Goal: Task Accomplishment & Management: Complete application form

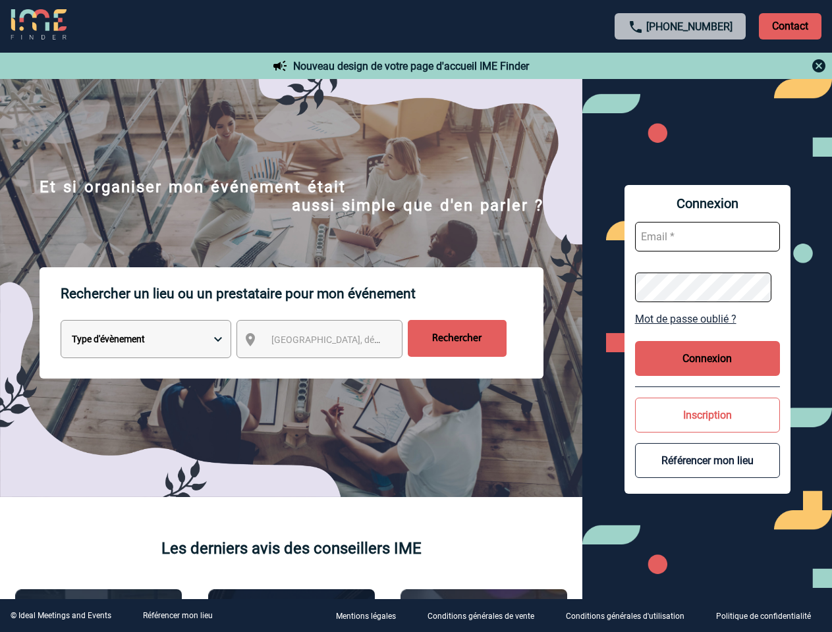
click at [416, 316] on p "Rechercher un lieu ou un prestataire pour mon événement" at bounding box center [302, 293] width 483 height 53
click at [790, 26] on p "Contact" at bounding box center [790, 26] width 63 height 26
click at [680, 66] on div at bounding box center [680, 66] width 293 height 16
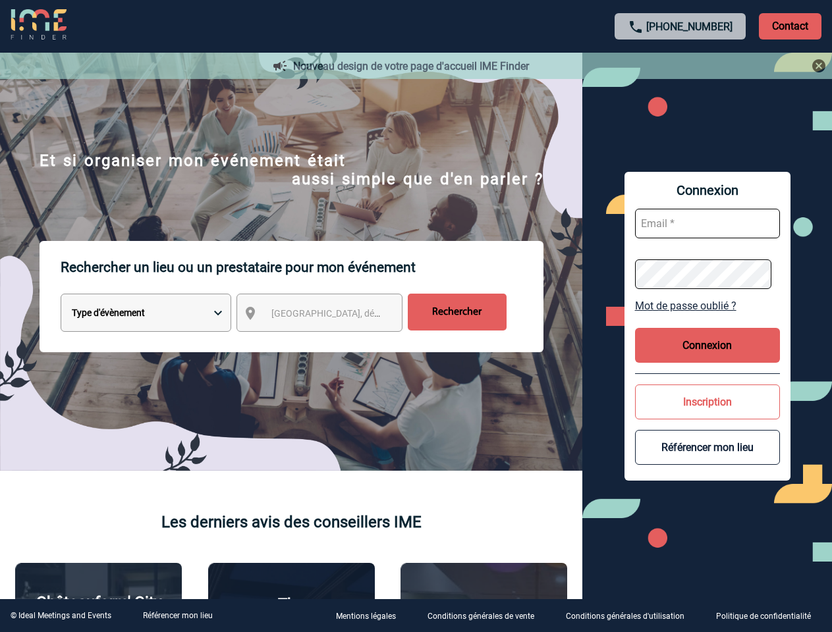
click at [331, 342] on div at bounding box center [413, 314] width 826 height 628
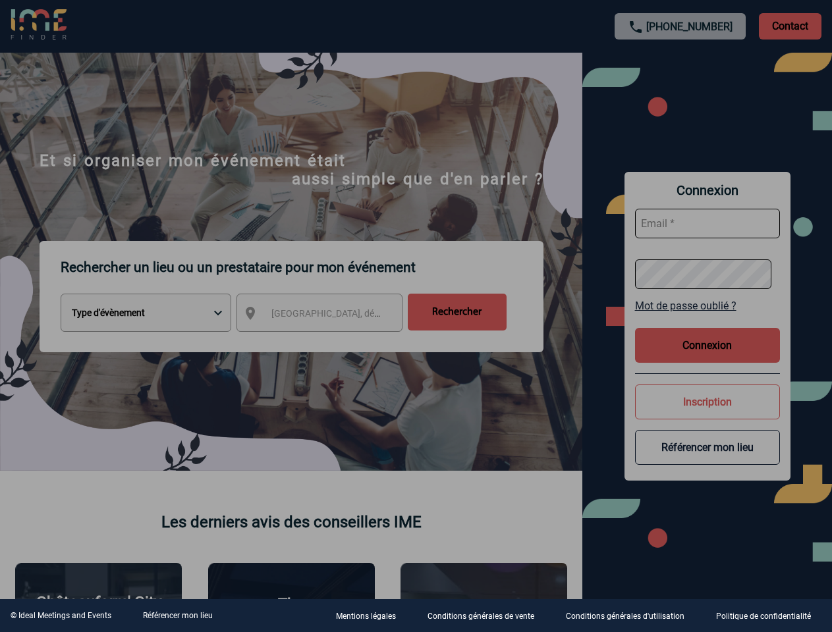
click at [707, 319] on div at bounding box center [416, 316] width 832 height 632
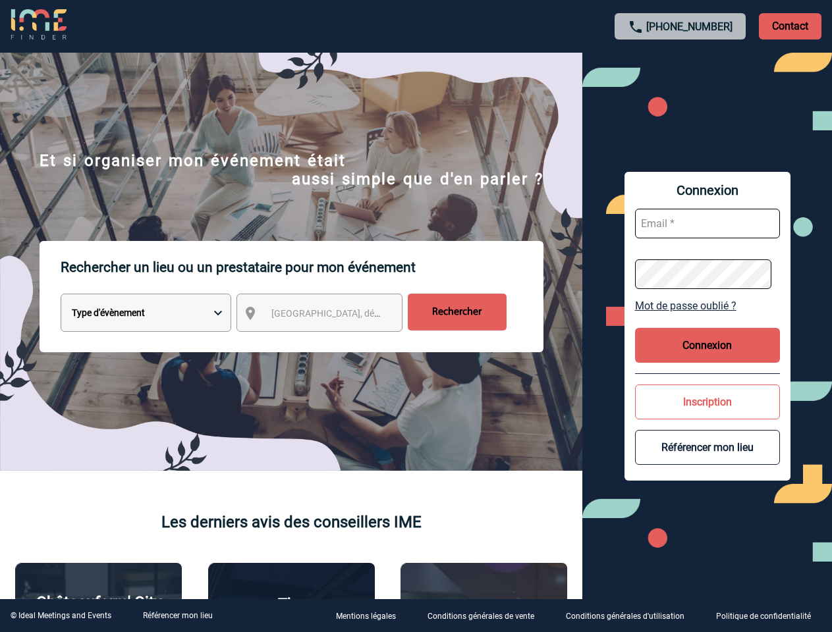
click at [707, 358] on button "Connexion" at bounding box center [707, 345] width 145 height 35
click at [707, 415] on div at bounding box center [398, 302] width 796 height 605
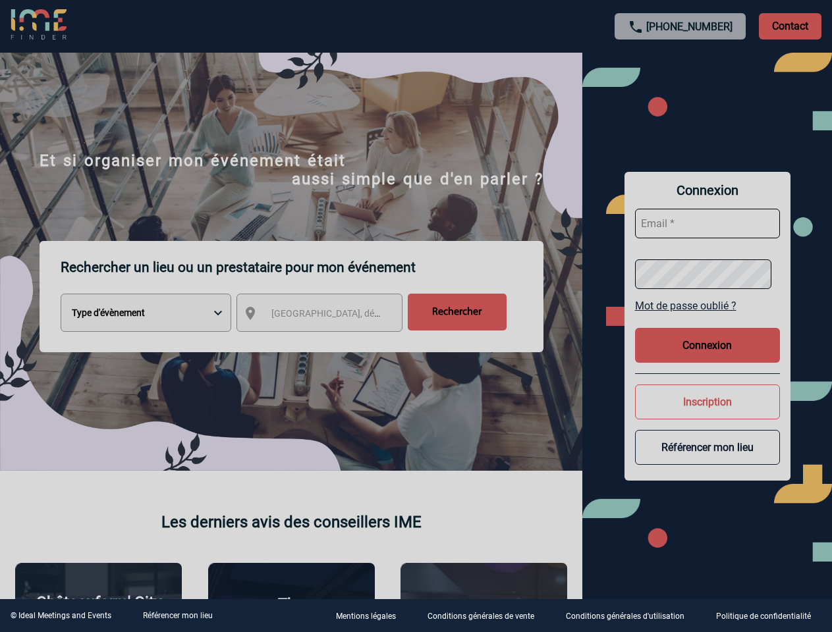
click at [707, 460] on div at bounding box center [416, 316] width 832 height 632
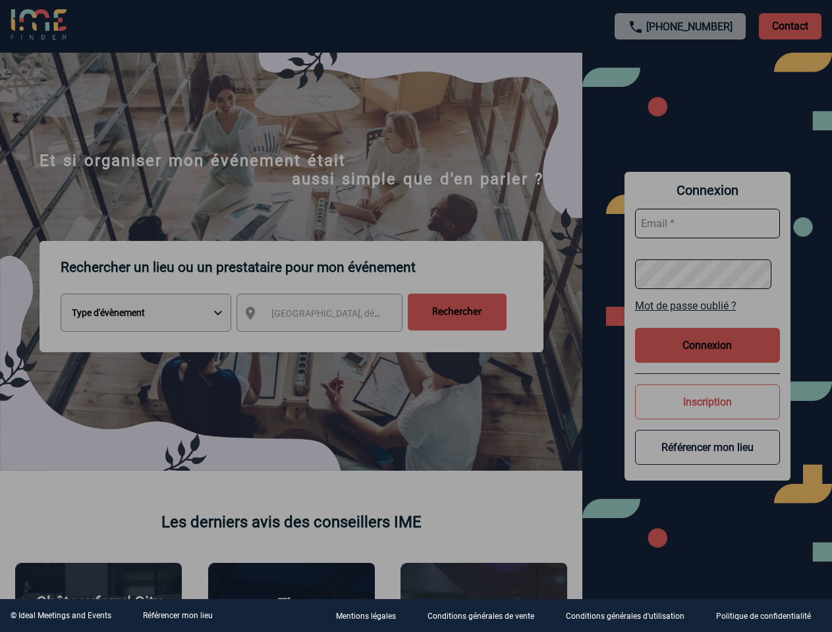
click at [177, 616] on link "Référencer mon lieu" at bounding box center [178, 615] width 70 height 9
